Goal: Task Accomplishment & Management: Complete application form

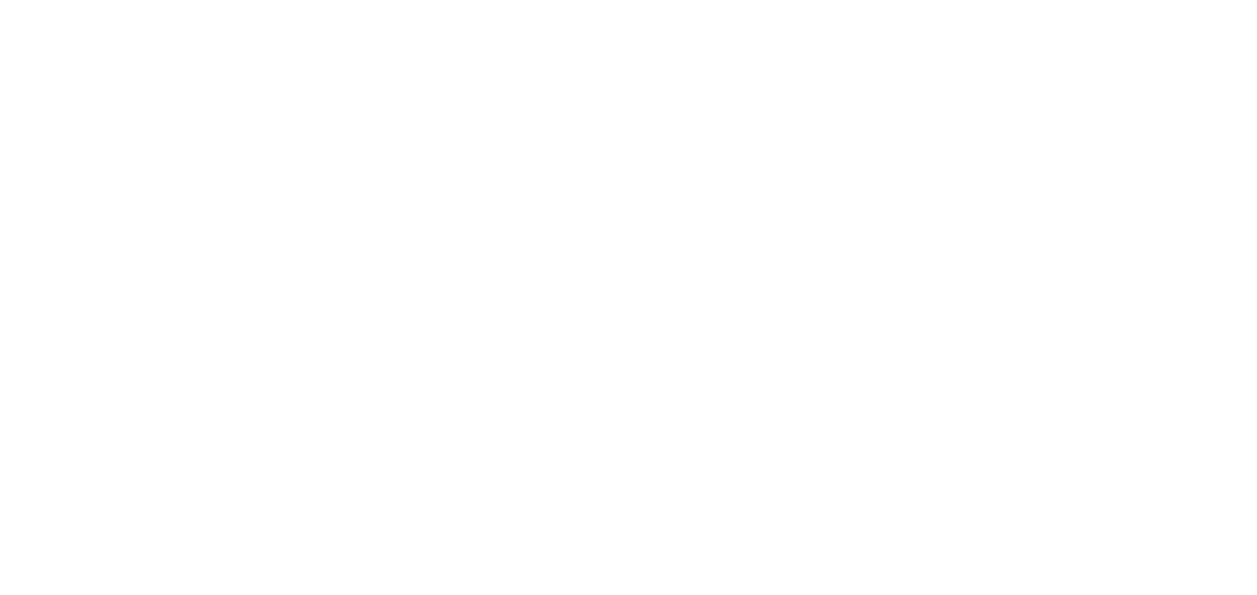
click at [0, 443] on html "Home Get Loan Offer How it works FAQs Blog Cash Loans Quick Loans Online Loans …" at bounding box center [0, 354] width 0 height 708
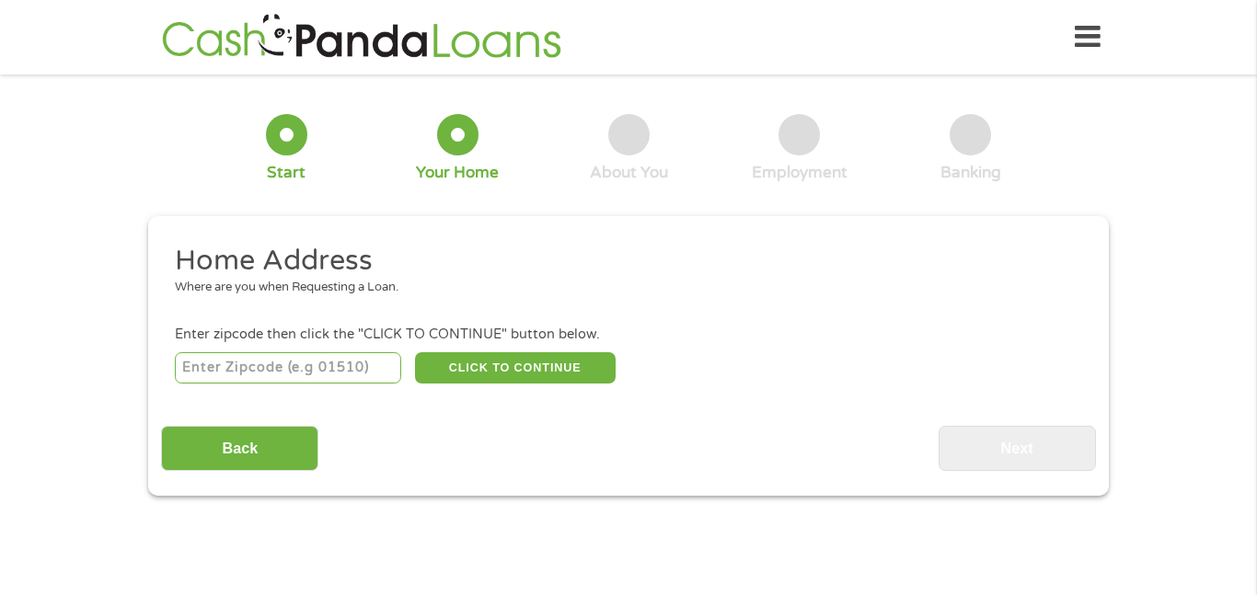
click at [312, 380] on input "number" at bounding box center [288, 367] width 227 height 31
type input "75206"
click at [556, 378] on button "CLICK TO CONTINUE" at bounding box center [515, 367] width 201 height 31
type input "75206"
type input "[GEOGRAPHIC_DATA]"
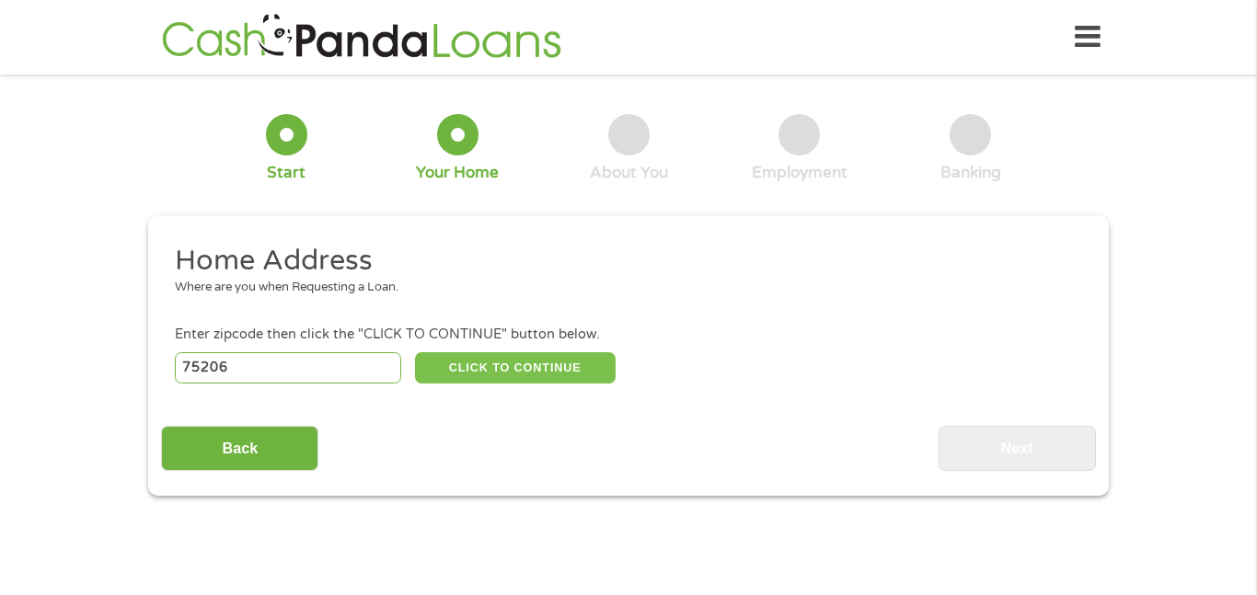
select select "[US_STATE]"
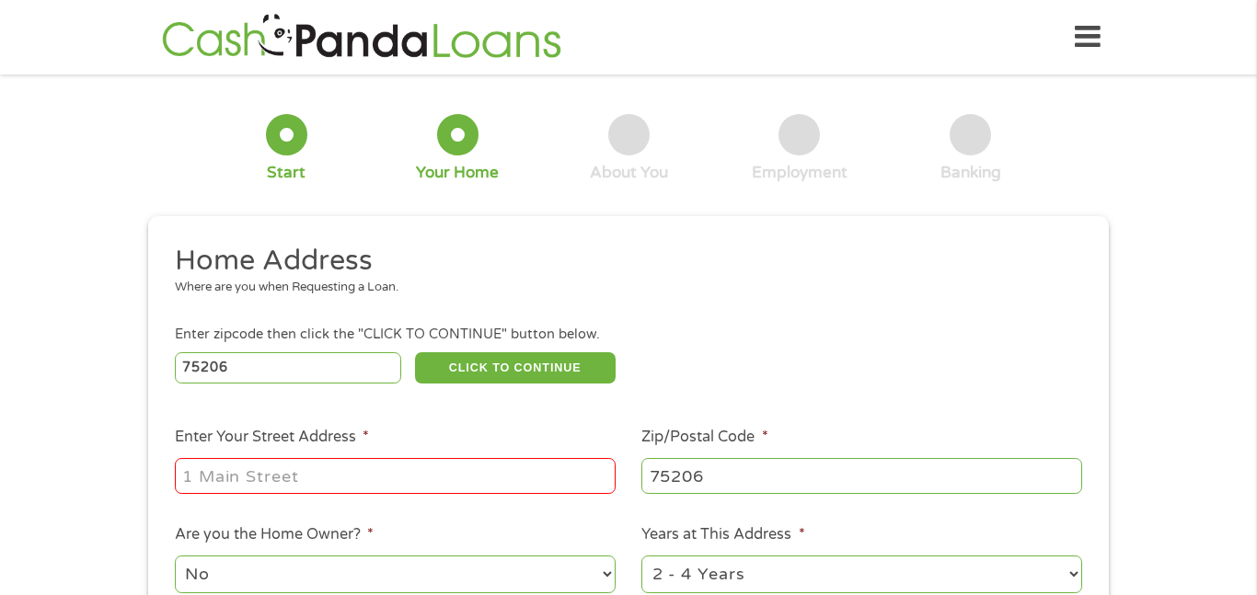
click at [469, 471] on input "Enter Your Street Address *" at bounding box center [395, 475] width 441 height 35
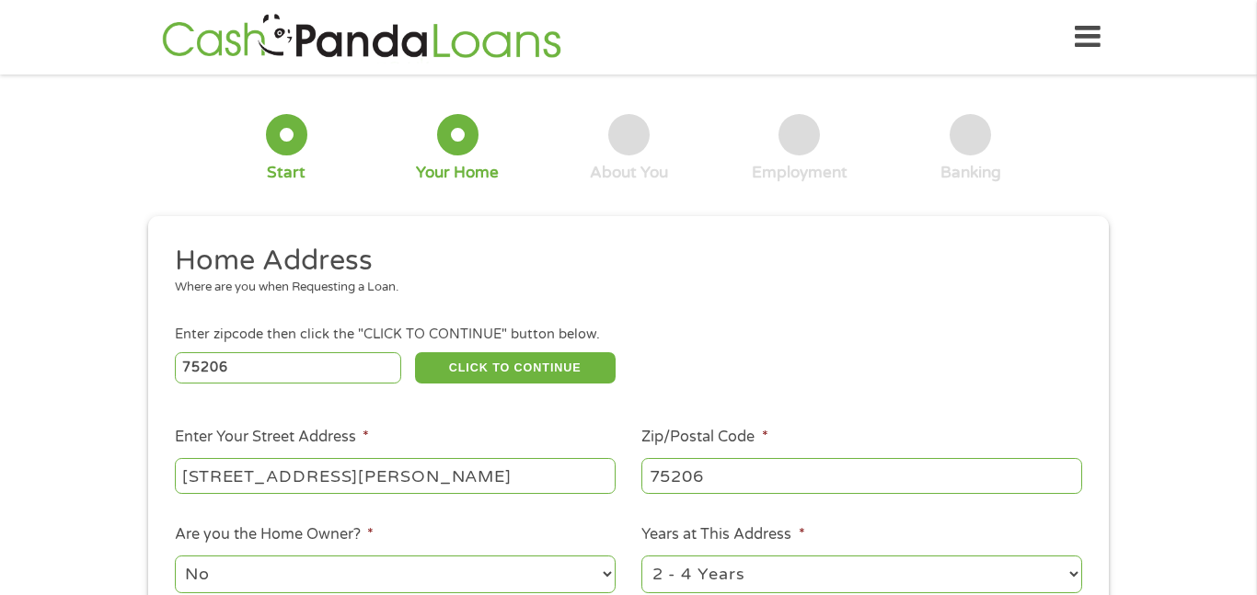
type input "[STREET_ADDRESS][PERSON_NAME]"
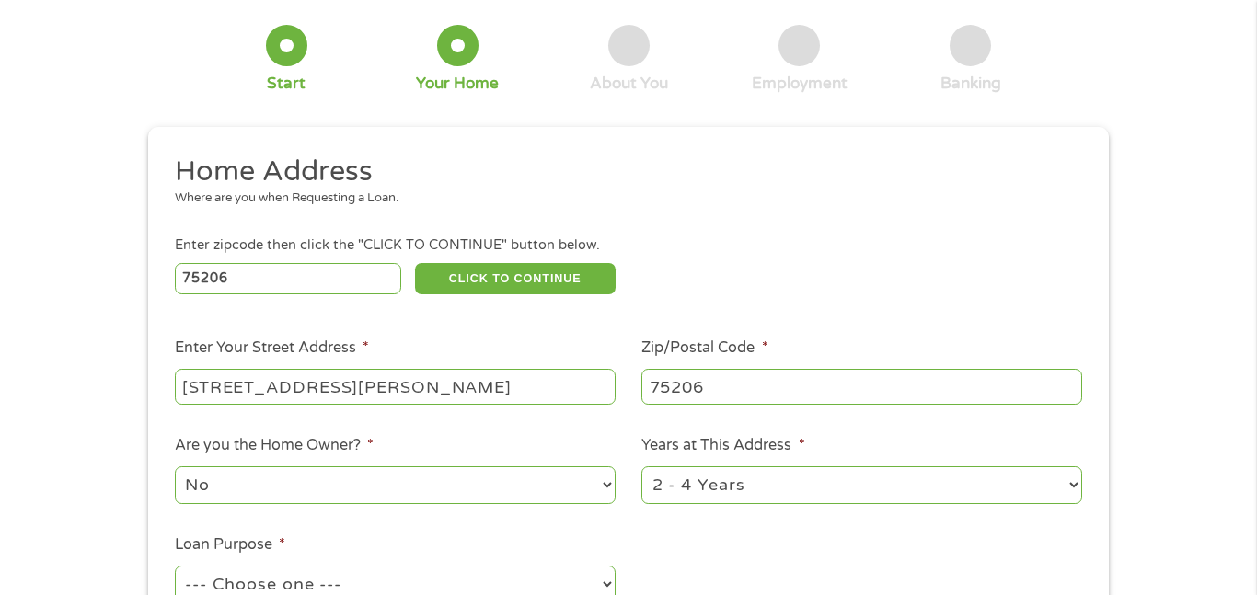
scroll to position [95, 0]
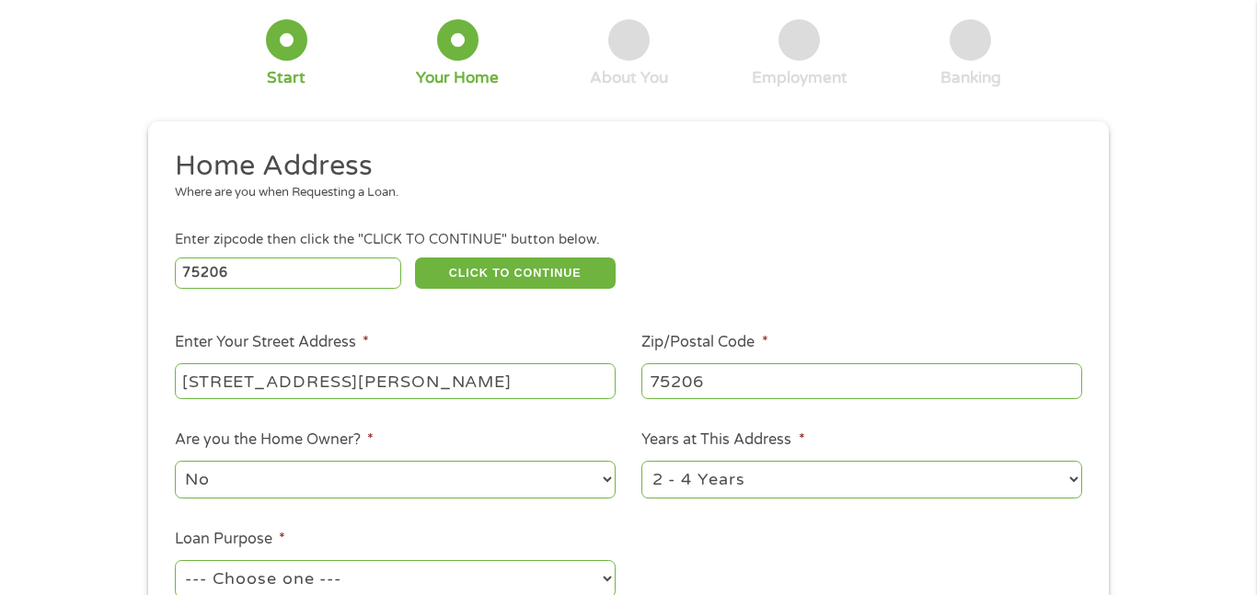
click at [1070, 483] on select "1 Year or less 1 - 2 Years 2 - 4 Years Over 4 Years" at bounding box center [861, 480] width 441 height 38
select select "60months"
click at [641, 463] on select "1 Year or less 1 - 2 Years 2 - 4 Years Over 4 Years" at bounding box center [861, 480] width 441 height 38
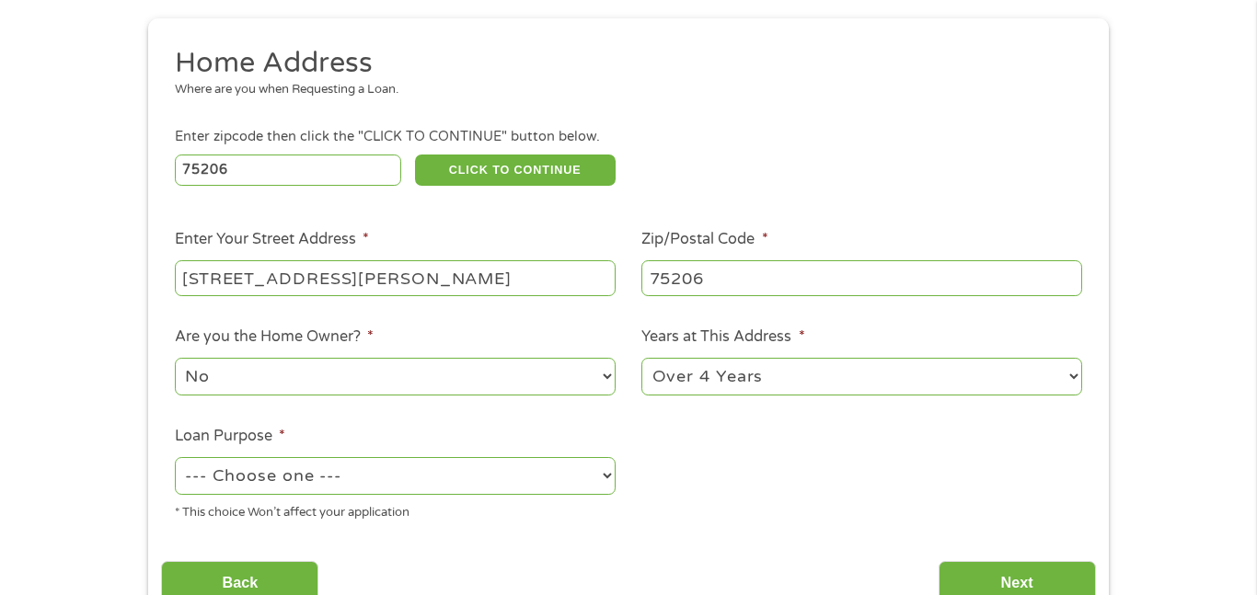
scroll to position [200, 0]
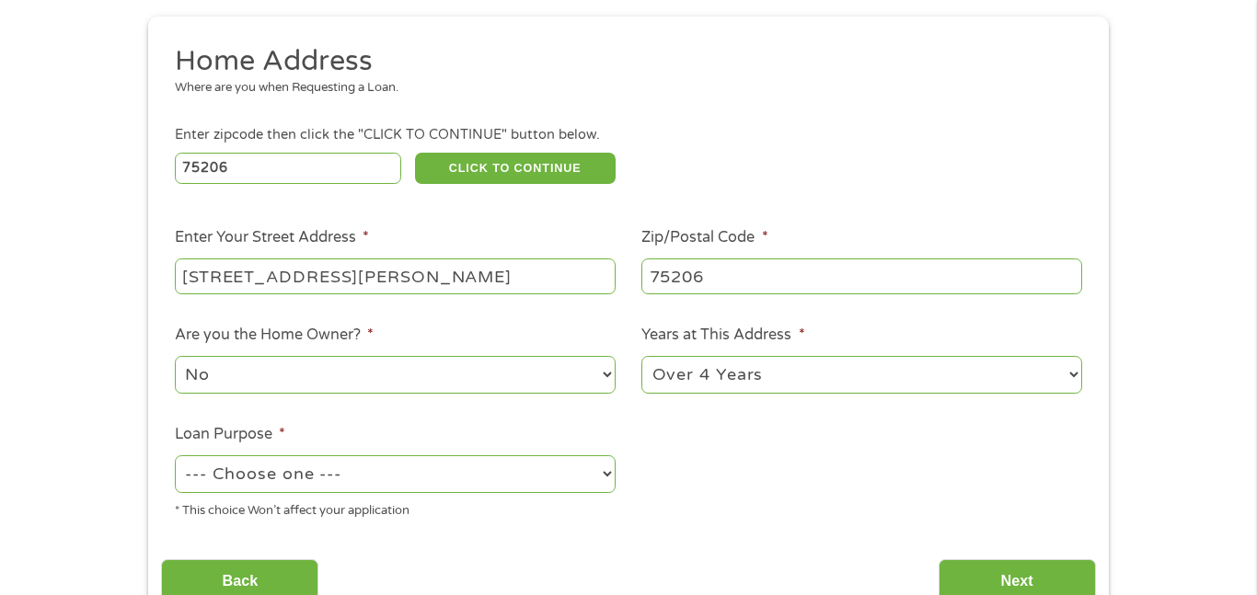
click at [356, 492] on select "--- Choose one --- Pay Bills Debt Consolidation Home Improvement Major Purchase…" at bounding box center [395, 475] width 441 height 38
select select "paybills"
click at [175, 457] on select "--- Choose one --- Pay Bills Debt Consolidation Home Improvement Major Purchase…" at bounding box center [395, 475] width 441 height 38
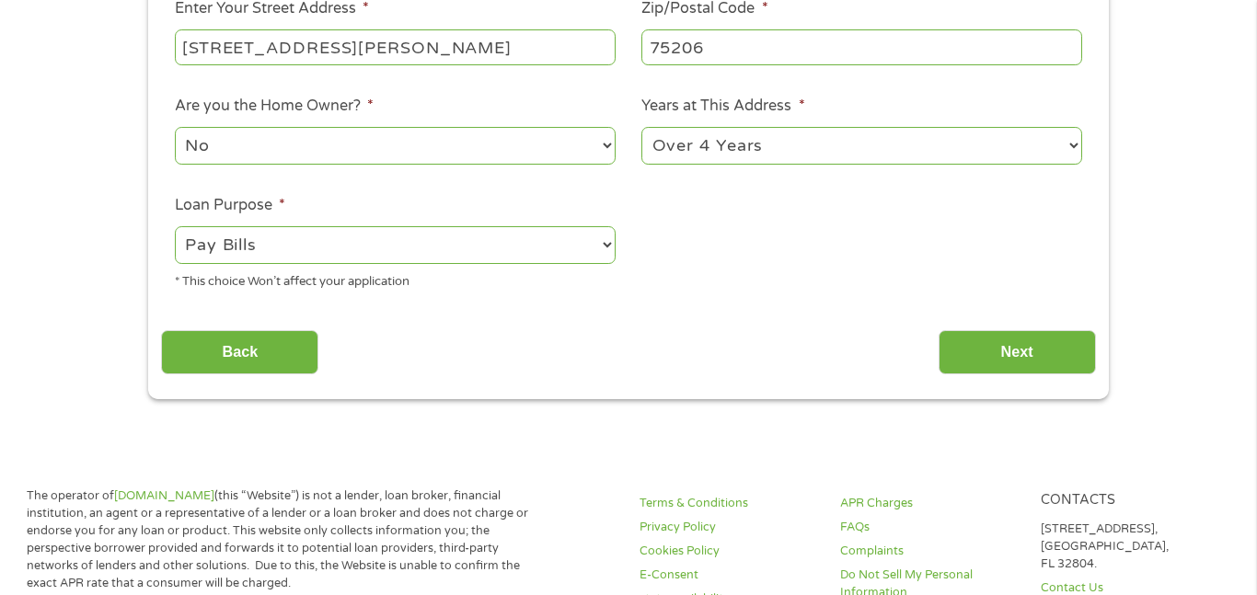
scroll to position [434, 0]
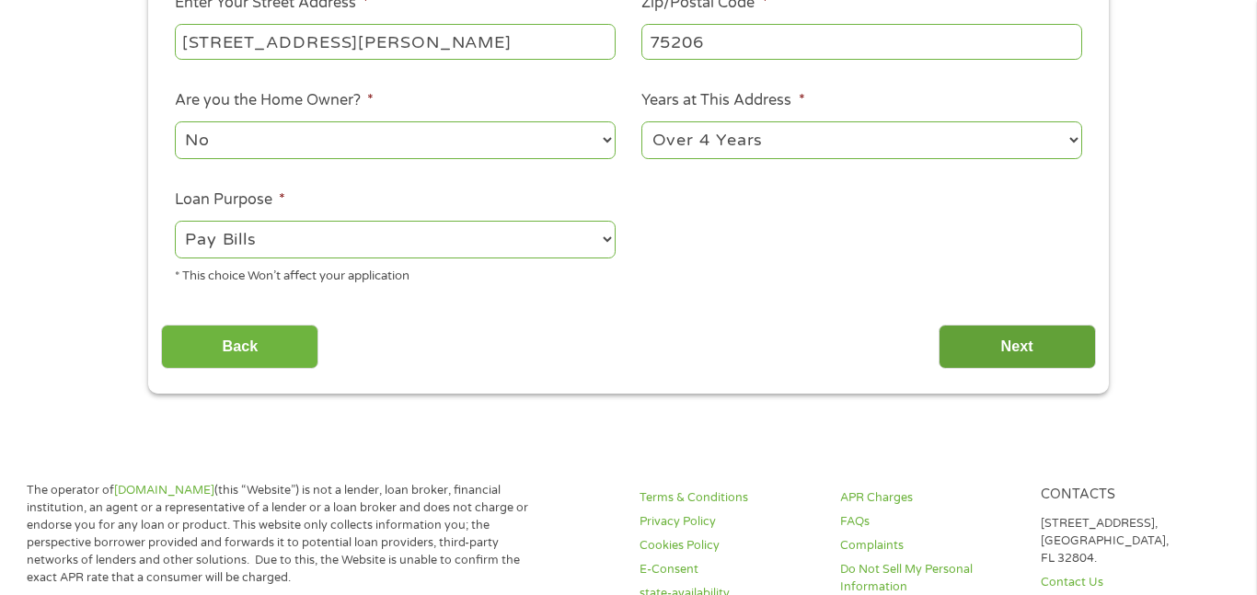
click at [980, 358] on input "Next" at bounding box center [1017, 347] width 157 height 45
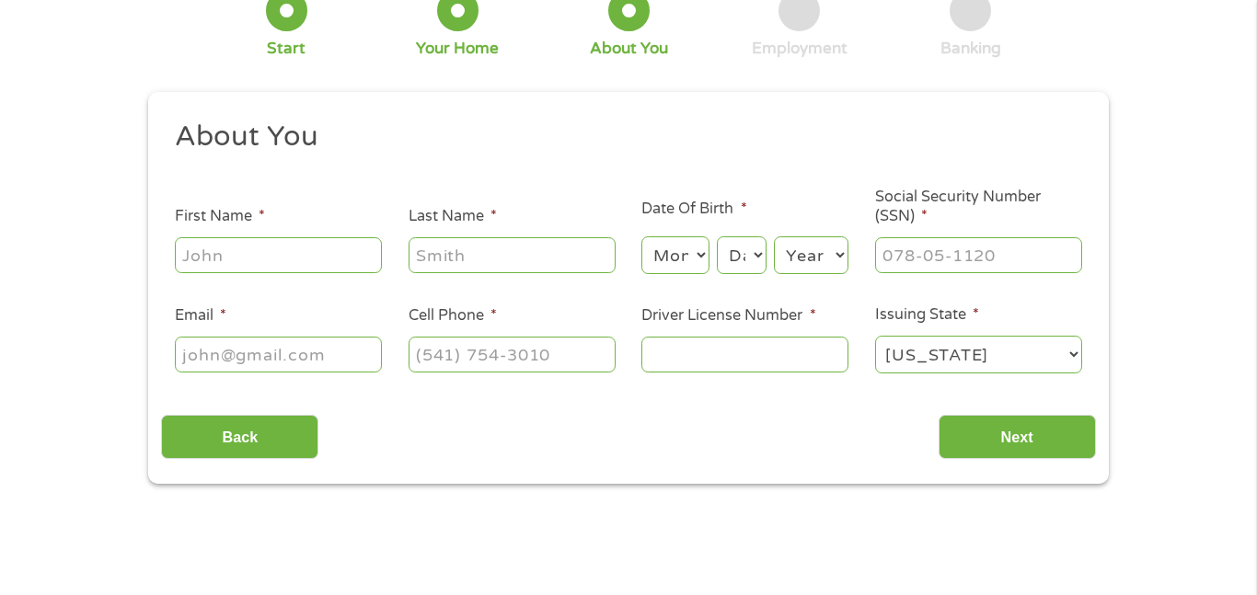
scroll to position [0, 0]
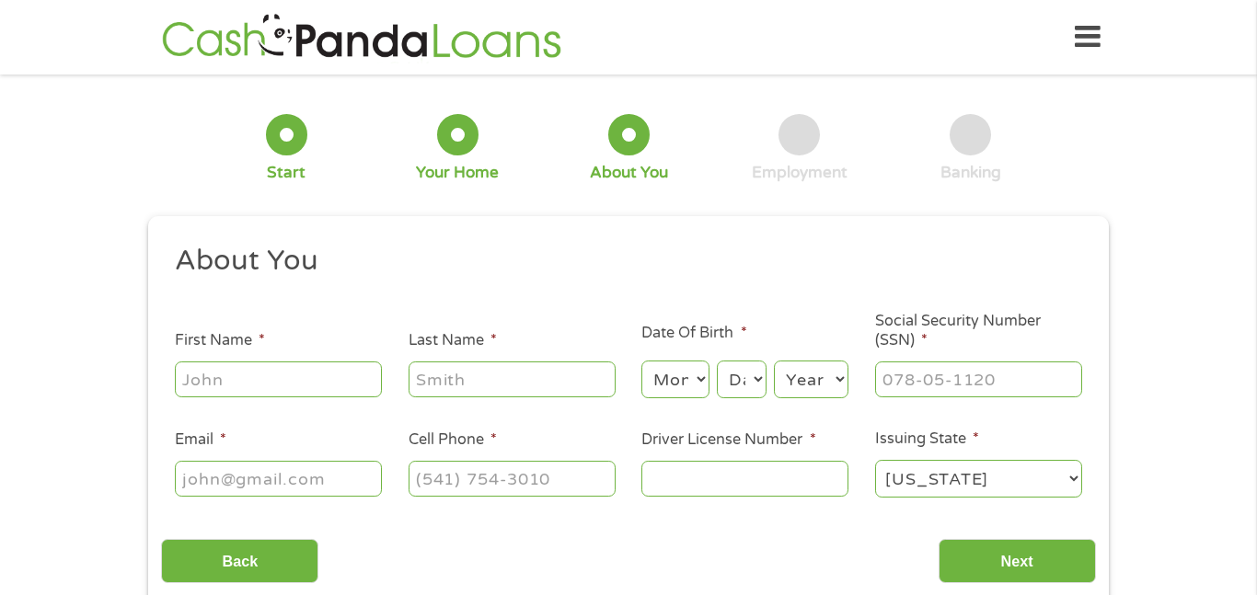
click at [244, 373] on input "First Name *" at bounding box center [278, 379] width 207 height 35
type input "[PERSON_NAME]"
select select "8"
select select "18"
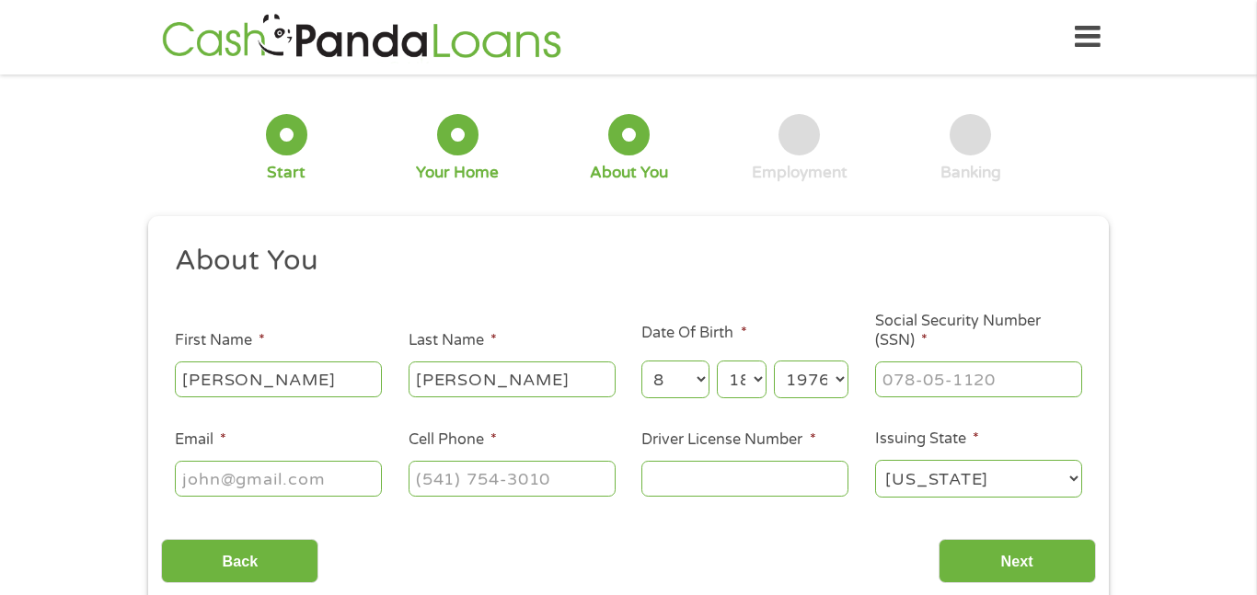
select select "1975"
type input "457-89-1505"
click at [253, 488] on input "Email *" at bounding box center [278, 478] width 207 height 35
type input "[EMAIL_ADDRESS][DOMAIN_NAME]"
type input "(817) 17_-____"
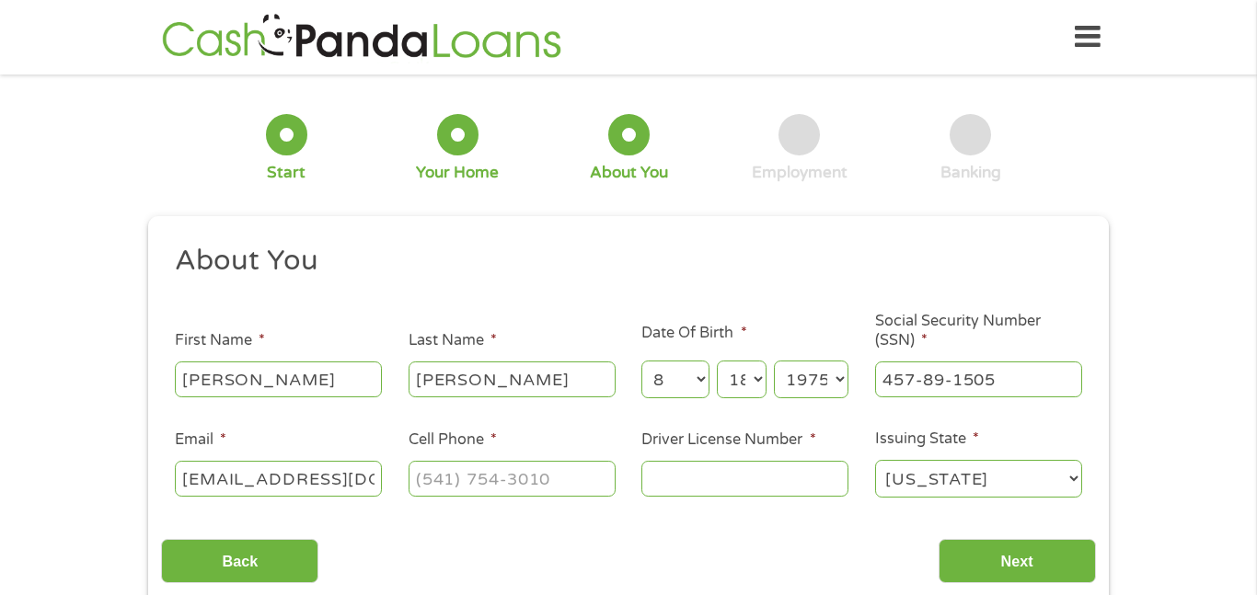
click at [253, 488] on input "[EMAIL_ADDRESS][DOMAIN_NAME]" at bounding box center [278, 478] width 207 height 35
type input "[EMAIL_ADDRESS][DOMAIN_NAME]"
type input "[PHONE_NUMBER]"
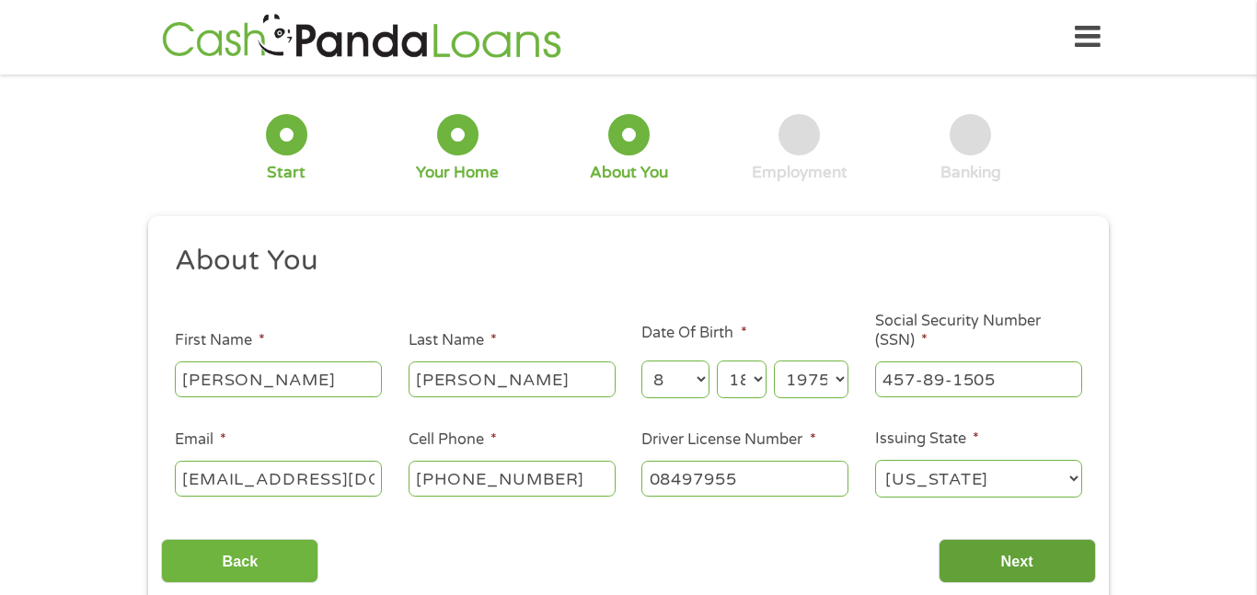
type input "08497955"
click at [1020, 570] on input "Next" at bounding box center [1017, 561] width 157 height 45
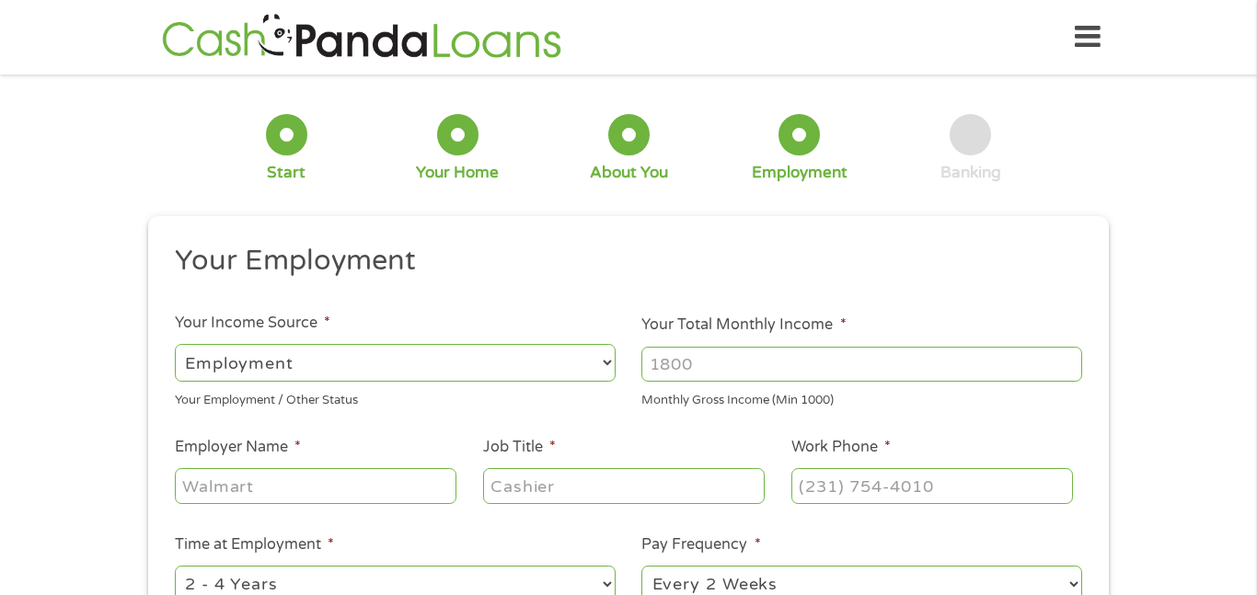
scroll to position [7, 7]
click at [790, 356] on input "Your Total Monthly Income *" at bounding box center [861, 364] width 441 height 35
type input "5000"
click at [733, 433] on ul "Your Employment Your Income Source * --- Choose one --- Employment [DEMOGRAPHIC…" at bounding box center [628, 481] width 934 height 477
click at [231, 491] on input "Employer Name *" at bounding box center [316, 485] width 282 height 35
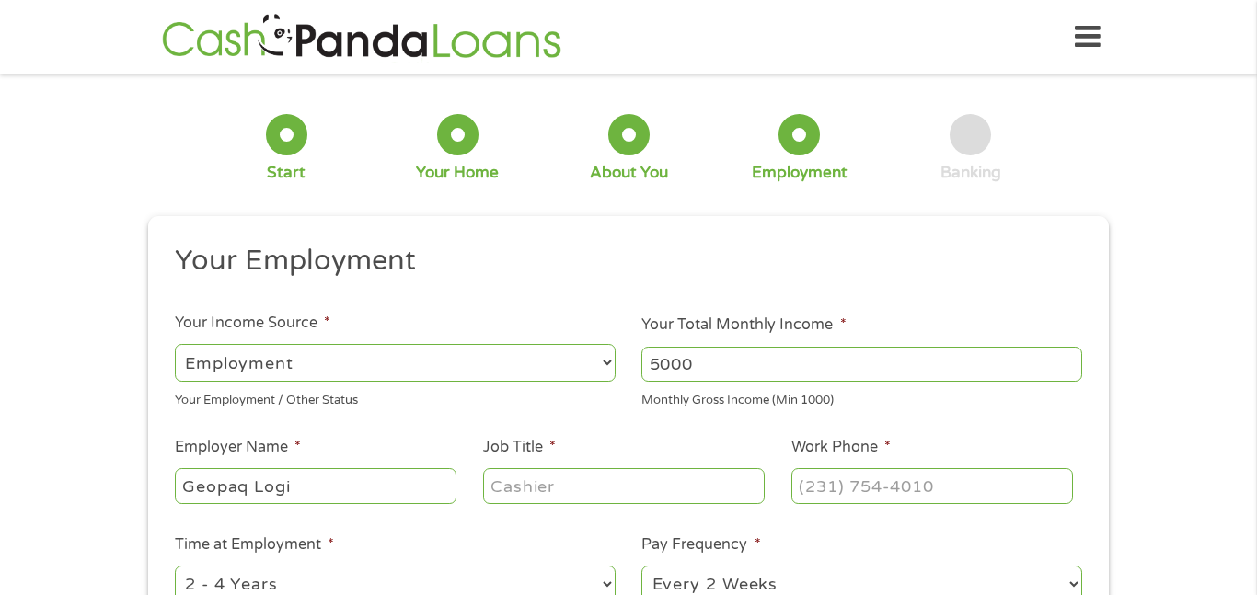
type input "Geopaq Logi"
type input "inventory Supervisor"
type input "[PHONE_NUMBER]"
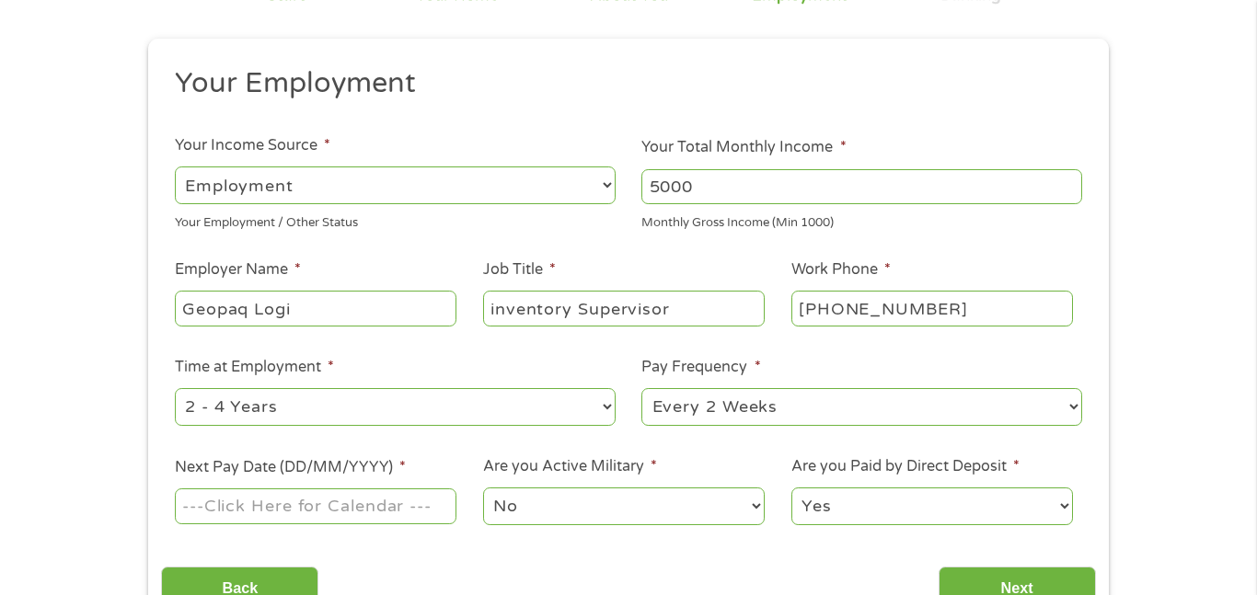
scroll to position [254, 0]
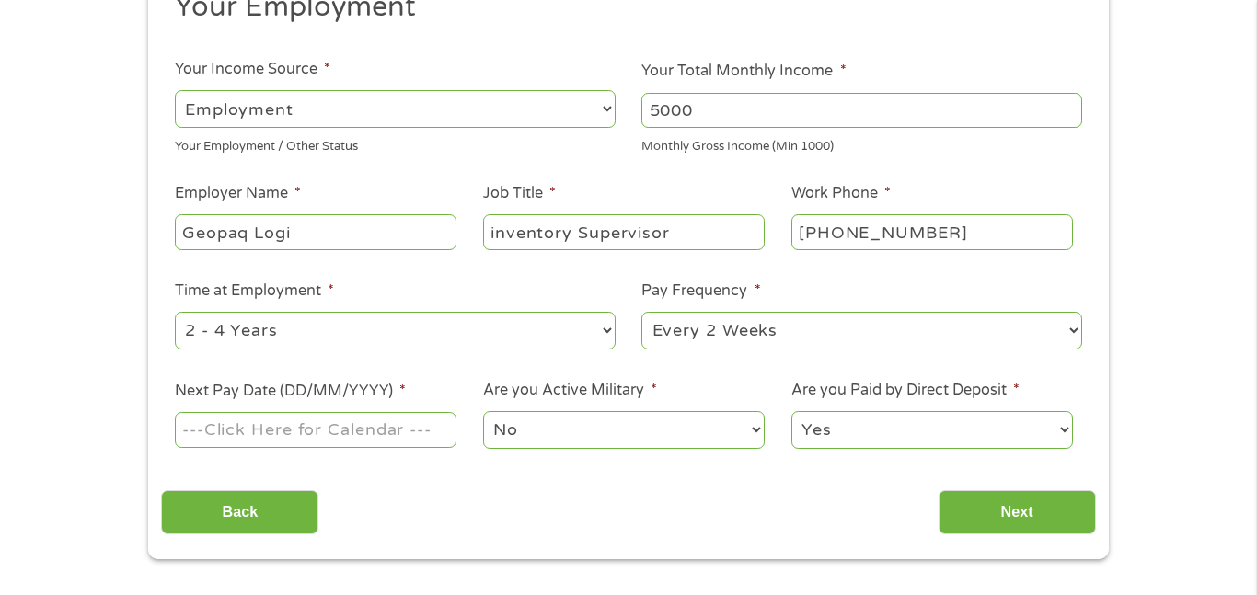
click at [303, 422] on input "Next Pay Date (DD/MM/YYYY) *" at bounding box center [316, 429] width 282 height 35
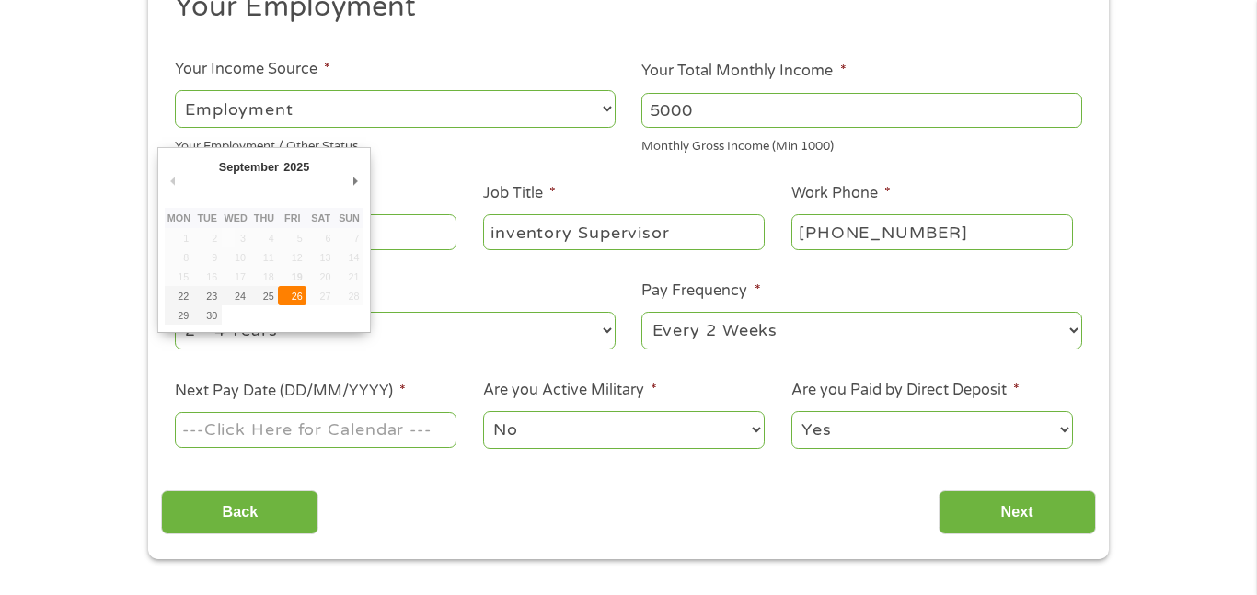
type input "[DATE]"
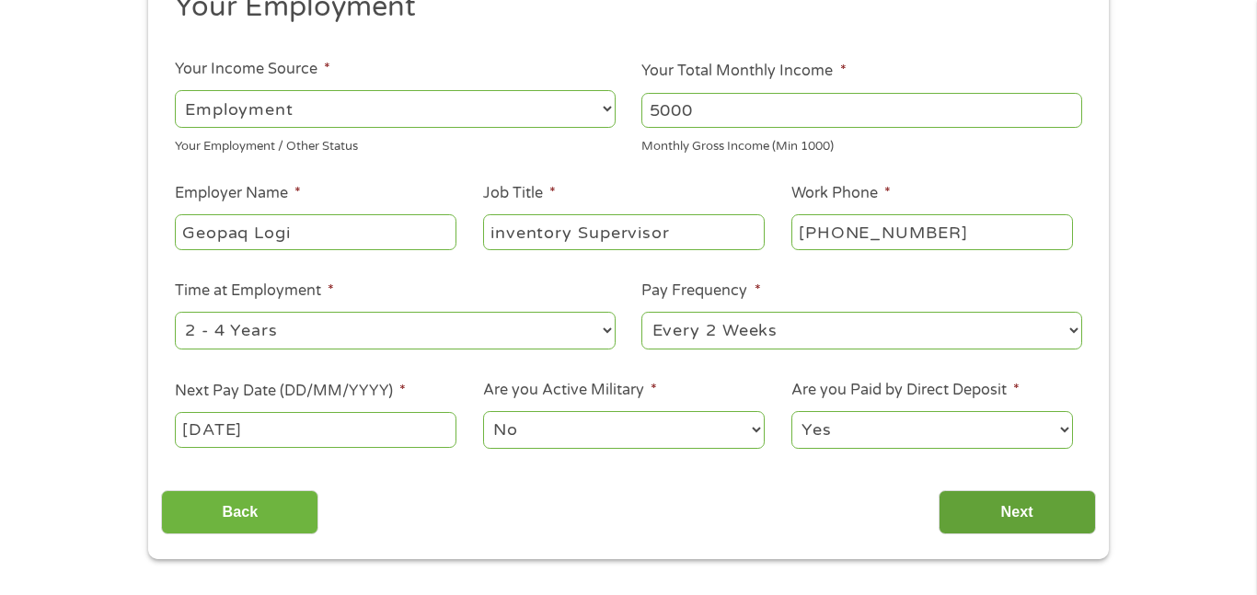
click at [1002, 508] on input "Next" at bounding box center [1017, 513] width 157 height 45
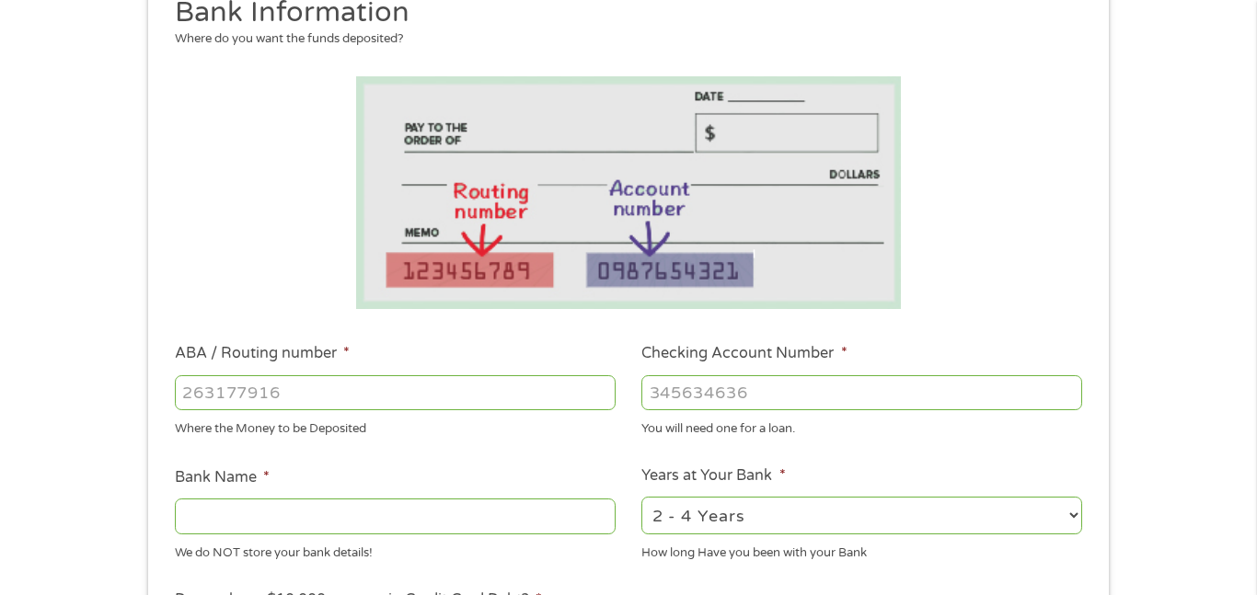
scroll to position [273, 0]
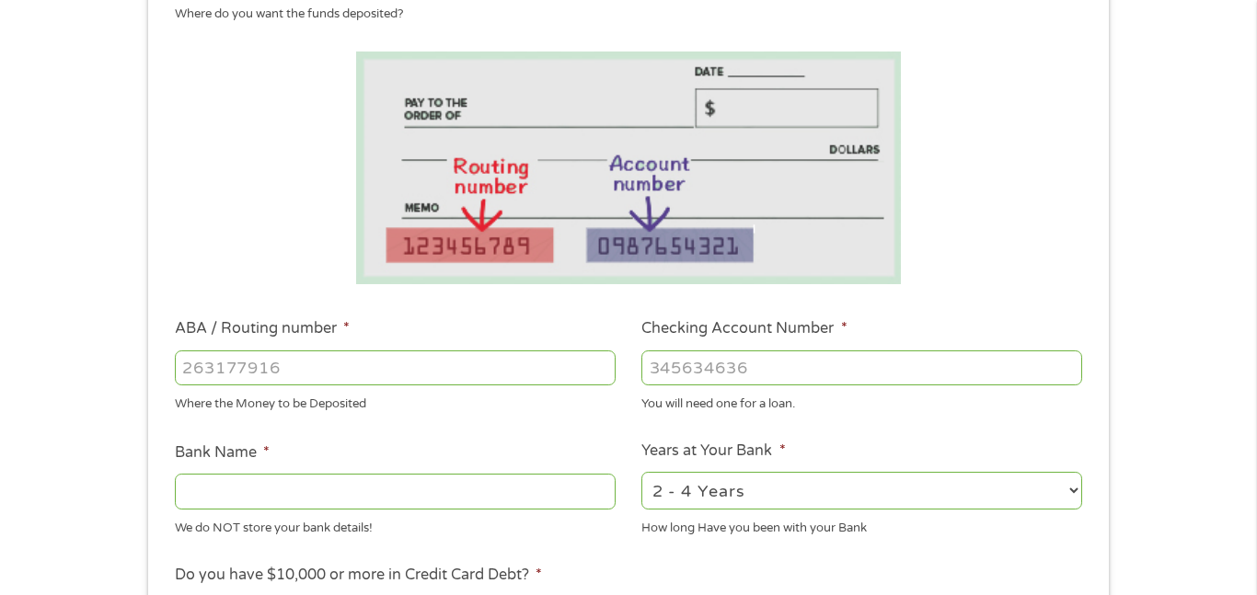
click at [432, 368] on input "ABA / Routing number *" at bounding box center [395, 368] width 441 height 35
type input "103100195"
type input "CENTRAL NATIONAL BANK TRUST"
type input "103100195"
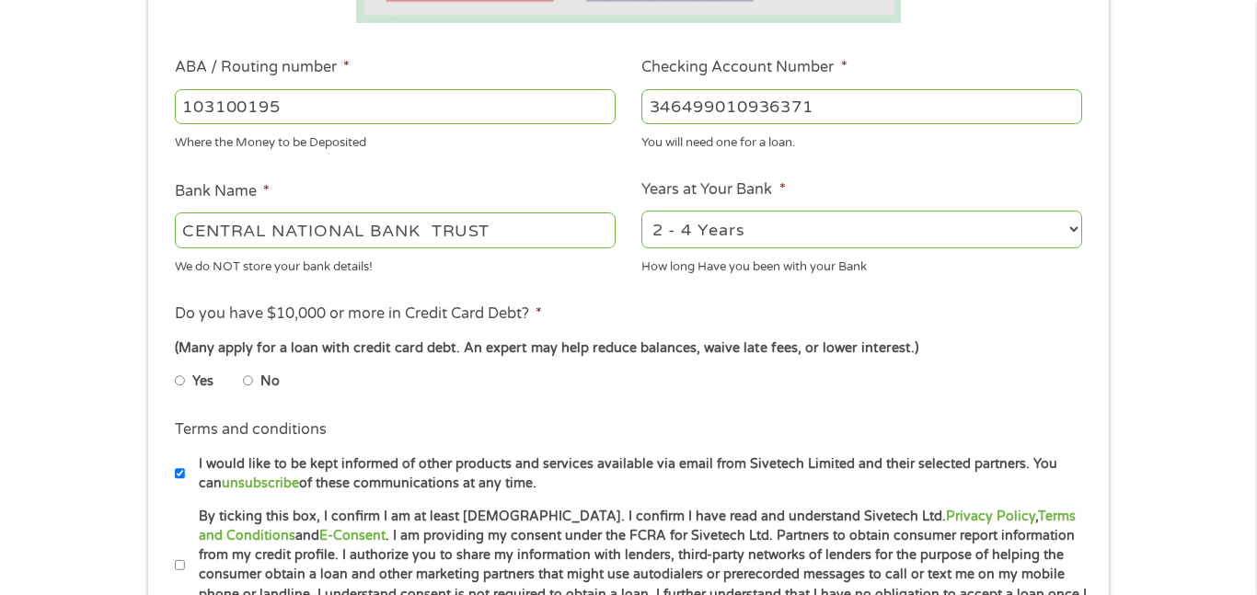
scroll to position [540, 0]
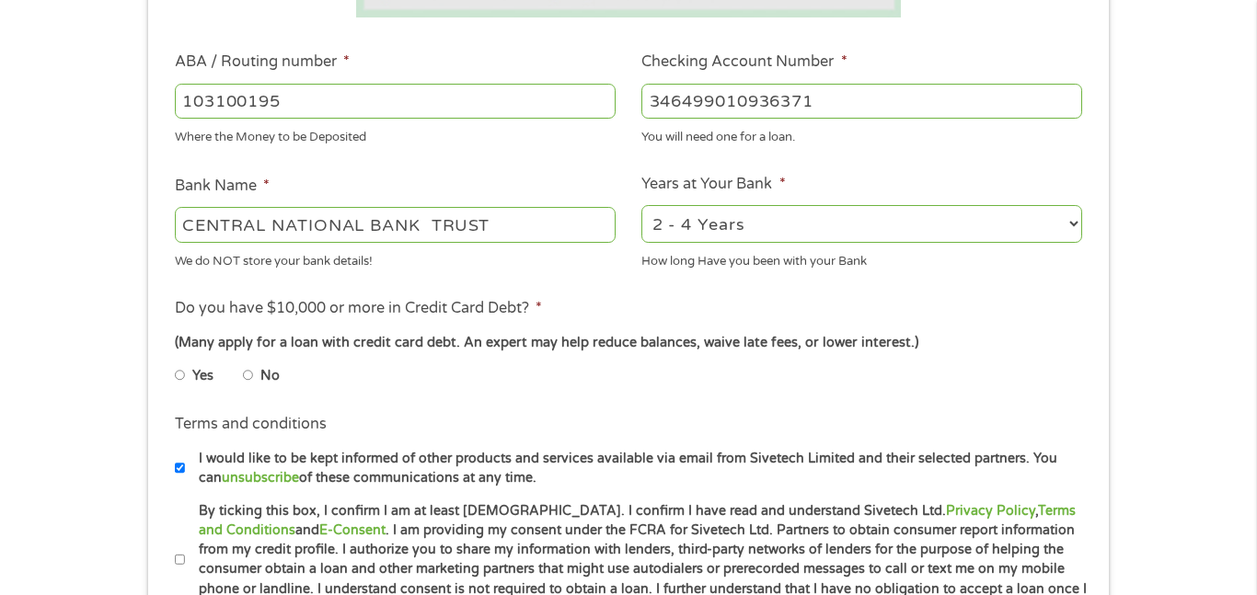
type input "346499010936371"
click at [246, 372] on input "No" at bounding box center [248, 375] width 11 height 29
radio input "true"
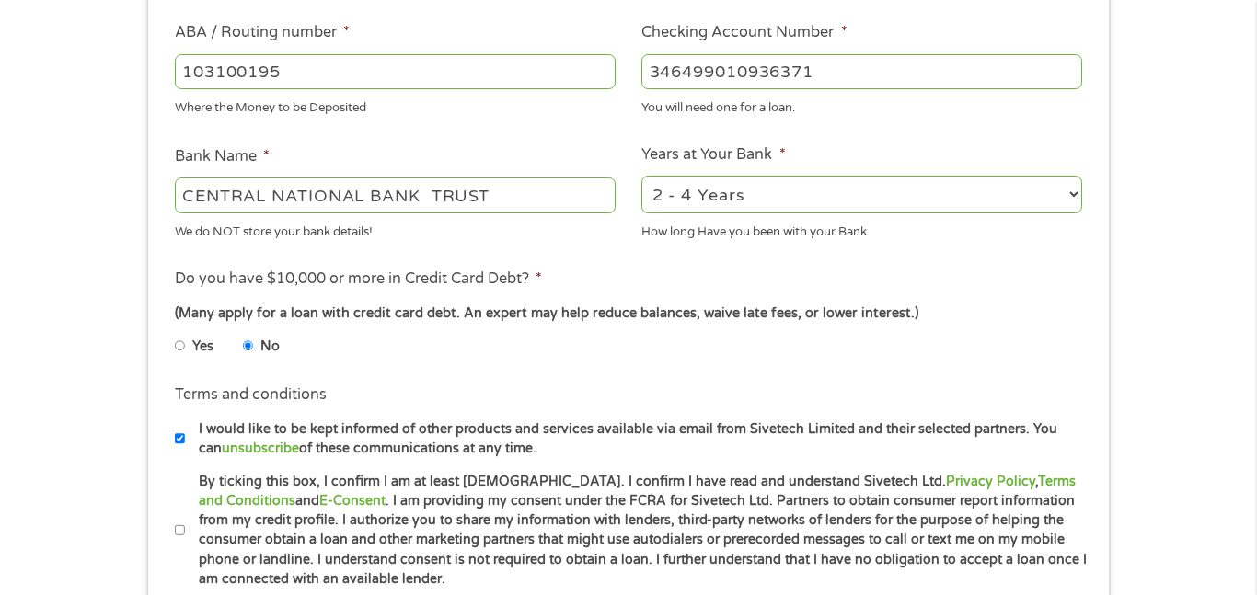
scroll to position [722, 0]
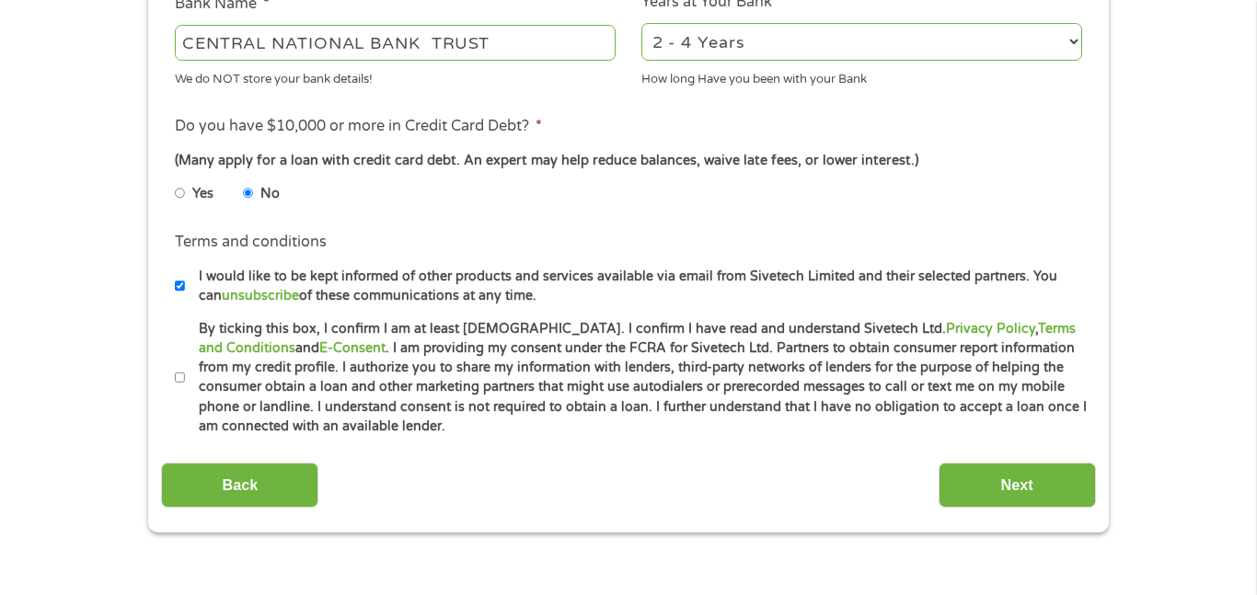
click at [183, 378] on input "By ticking this box, I confirm I am at least [DEMOGRAPHIC_DATA]. I confirm I ha…" at bounding box center [180, 378] width 11 height 29
checkbox input "true"
click at [1011, 475] on input "Next" at bounding box center [1017, 485] width 157 height 45
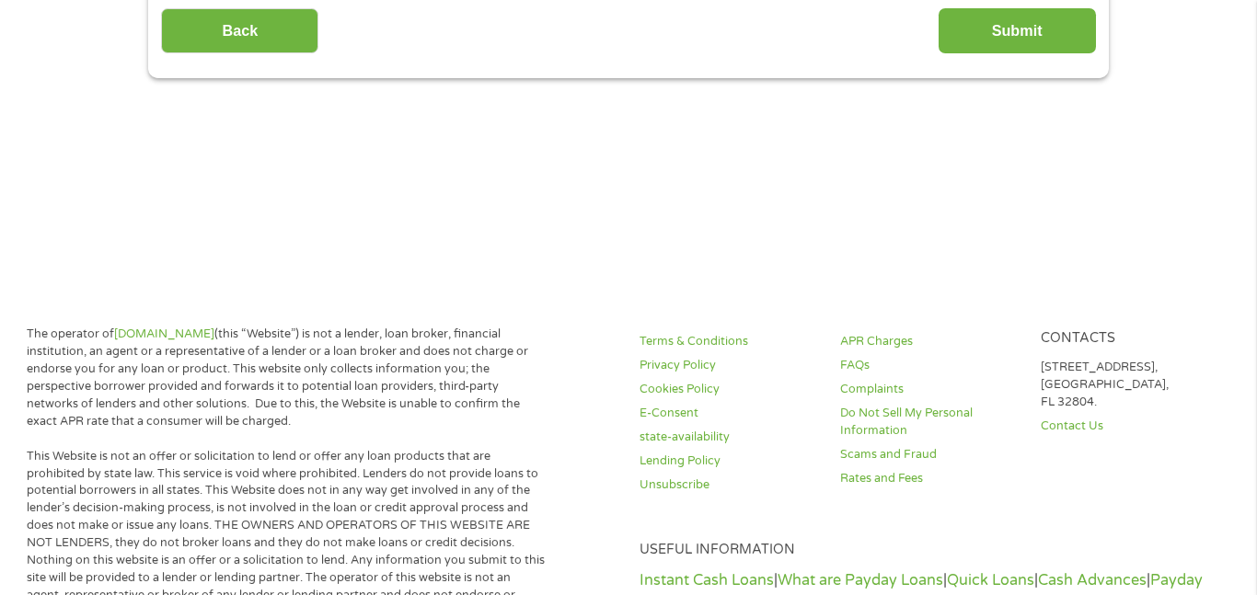
scroll to position [0, 0]
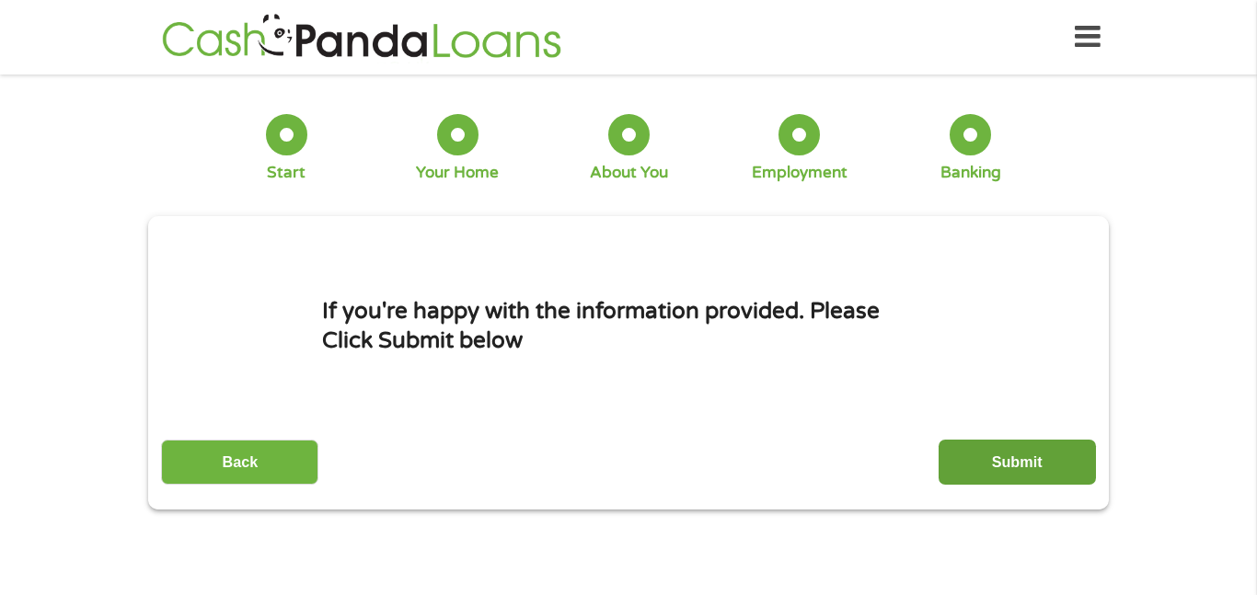
click at [1011, 466] on input "Submit" at bounding box center [1017, 462] width 157 height 45
